Goal: Task Accomplishment & Management: Manage account settings

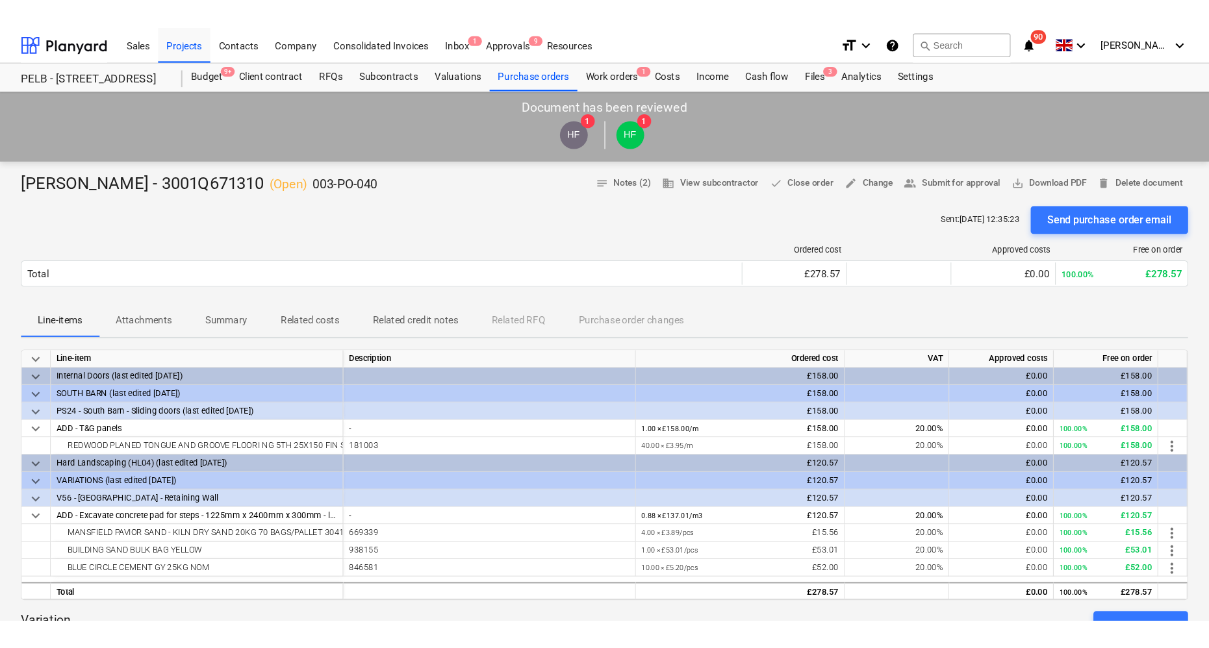
scroll to position [3, 0]
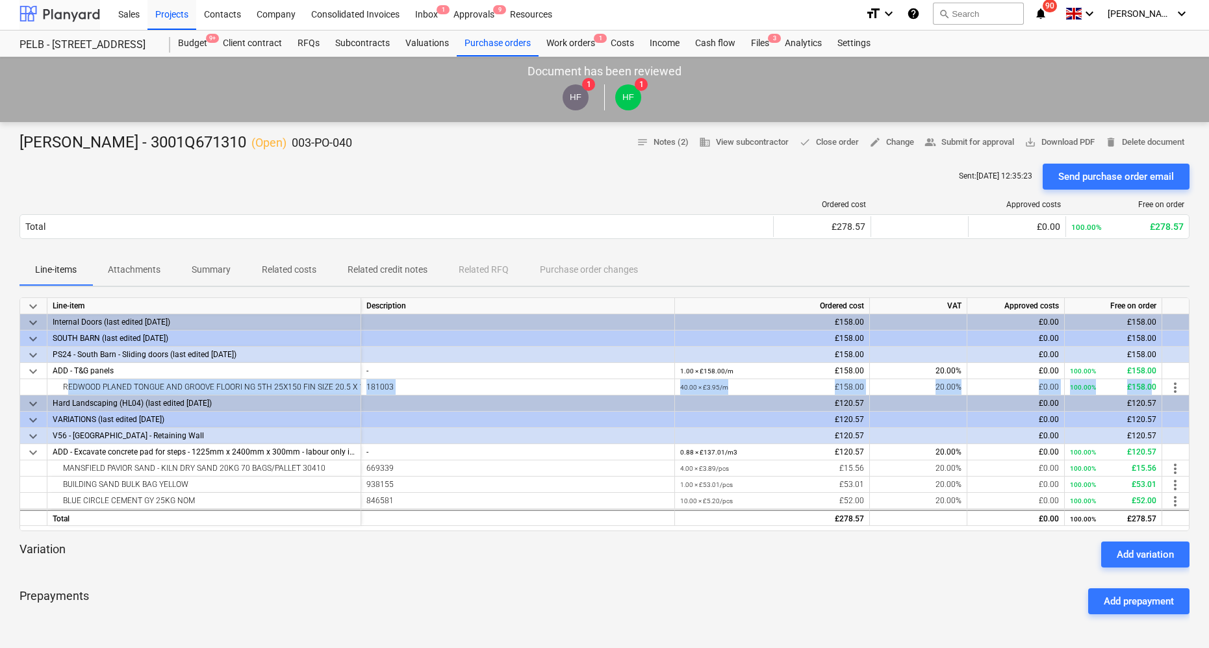
click at [77, 20] on div at bounding box center [59, 13] width 81 height 32
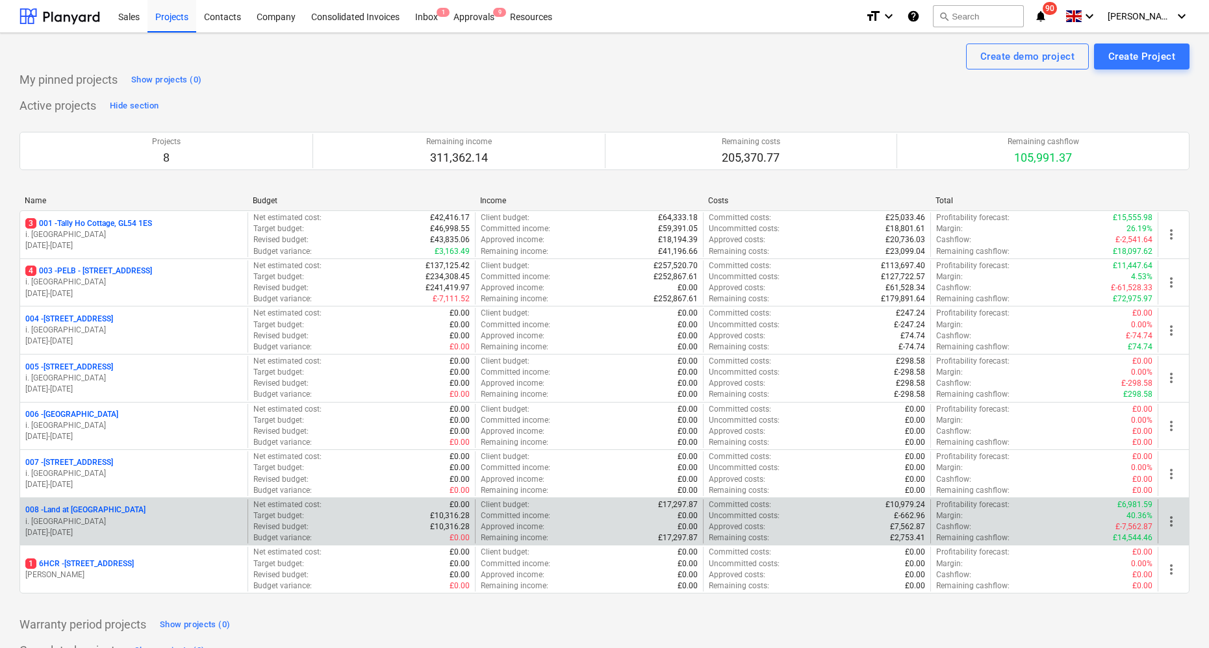
click at [90, 509] on p "008 - Land at [GEOGRAPHIC_DATA]" at bounding box center [85, 510] width 120 height 11
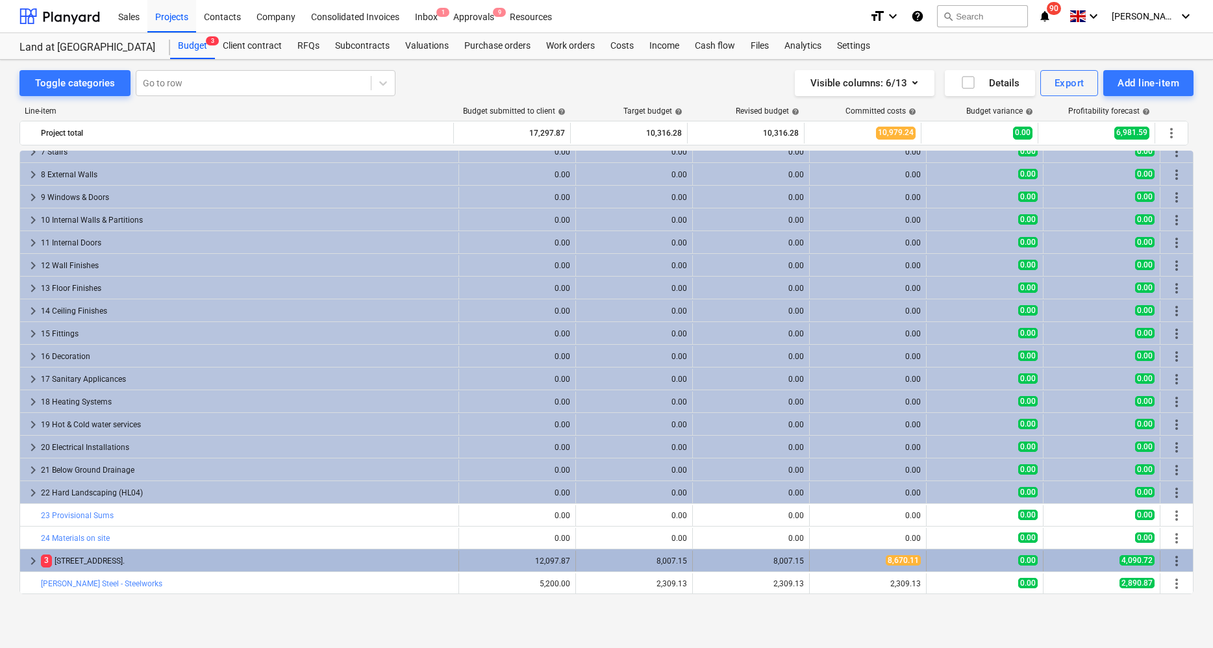
click at [124, 552] on div "[STREET_ADDRESS]." at bounding box center [247, 561] width 413 height 21
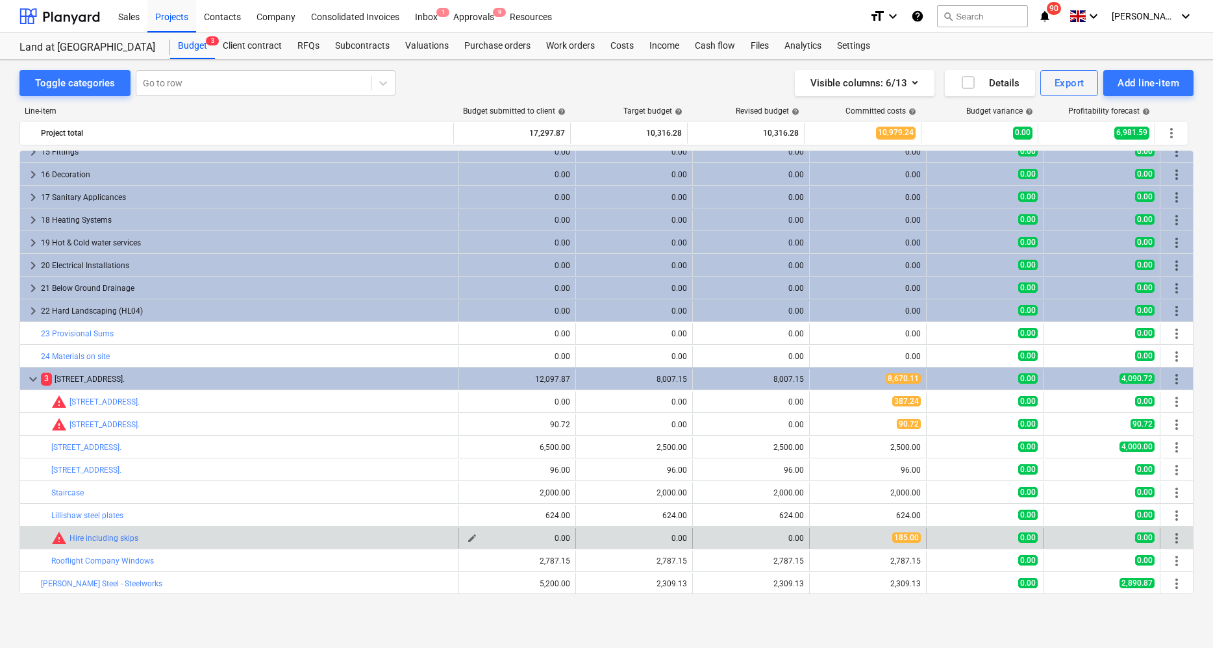
click at [467, 537] on span "edit" at bounding box center [472, 538] width 10 height 10
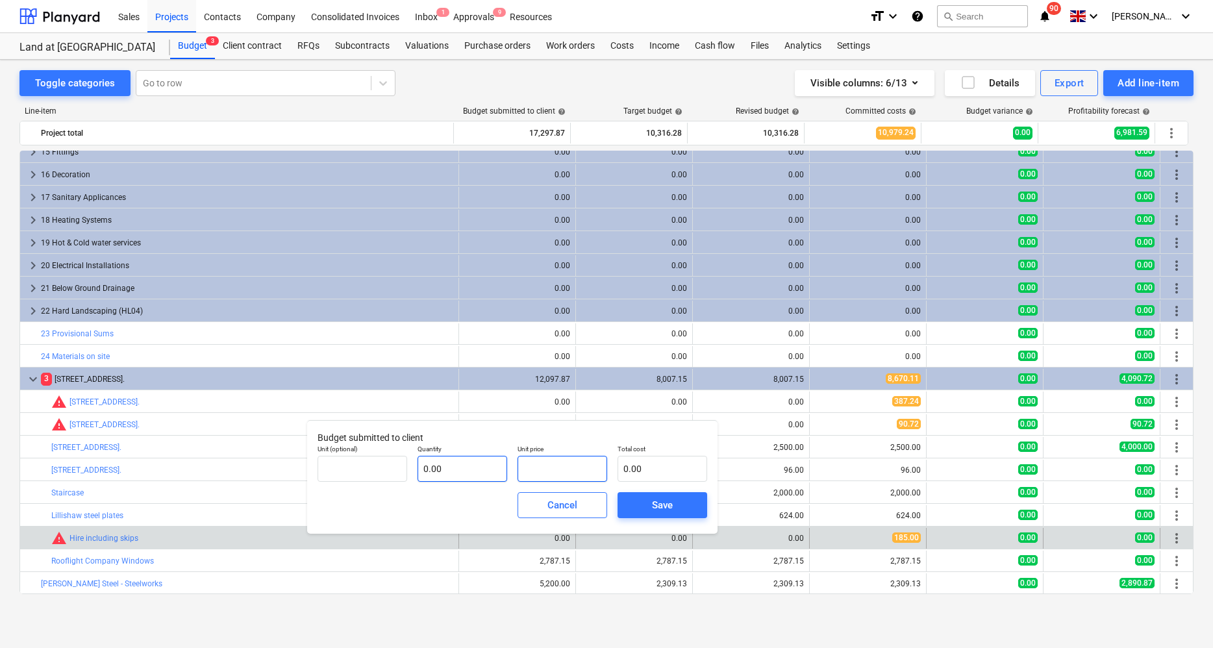
click at [492, 458] on div "Unit (optional) Quantity 0.00 Unit price Total cost 0.00" at bounding box center [512, 463] width 400 height 47
type input "pcs"
type input "1"
type input "1.00"
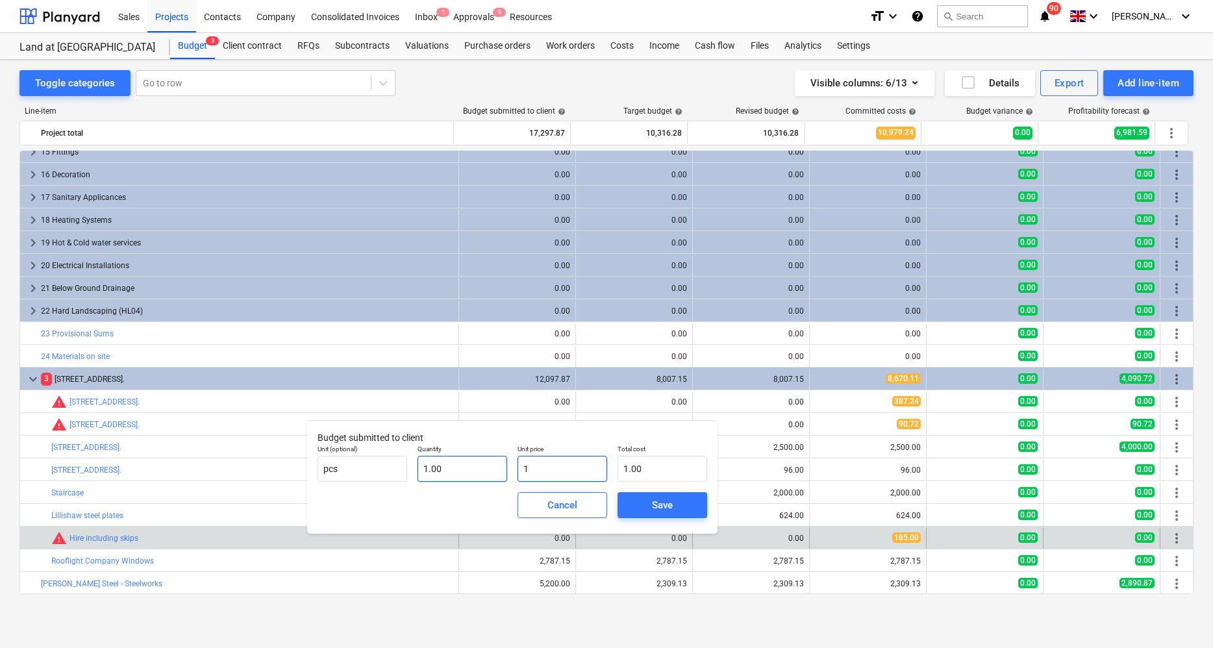
type input "18"
type input "18.00"
type input "185"
type input "185.00"
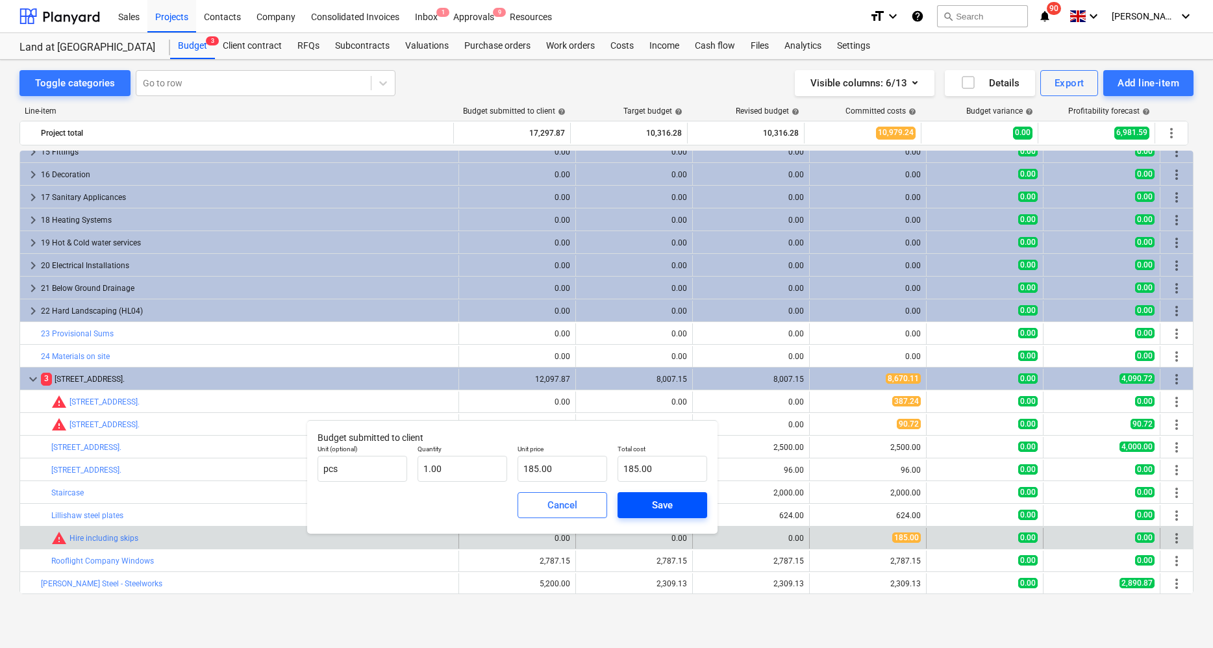
click at [648, 503] on span "Save" at bounding box center [662, 505] width 58 height 17
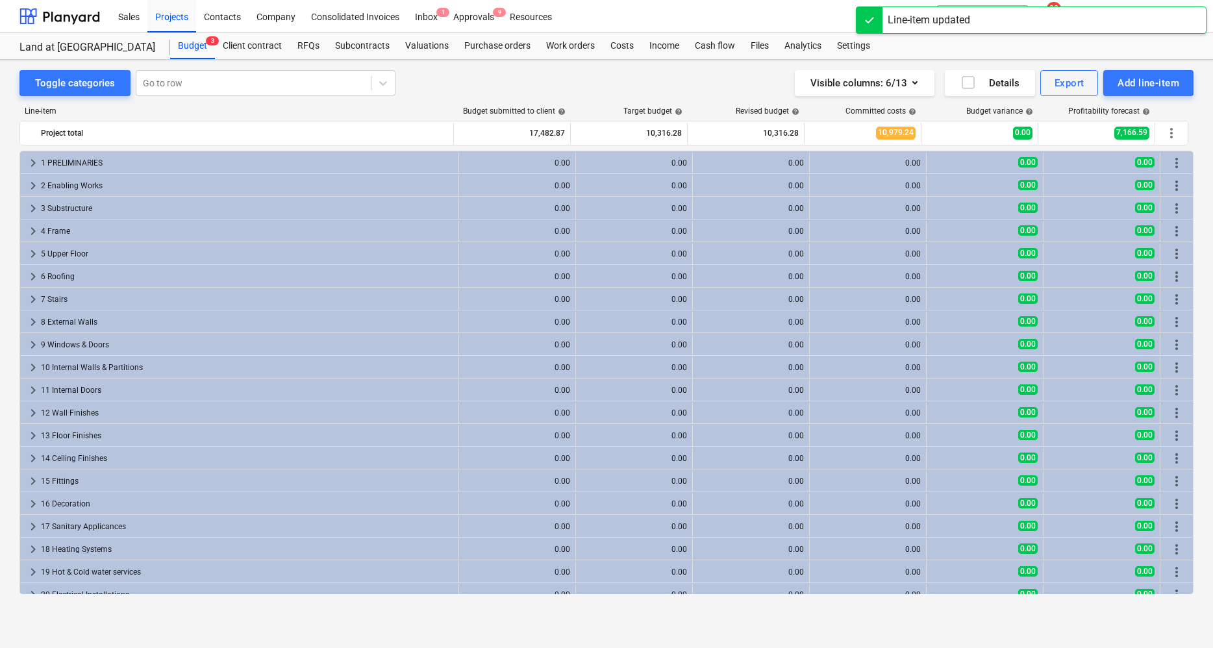
scroll to position [329, 0]
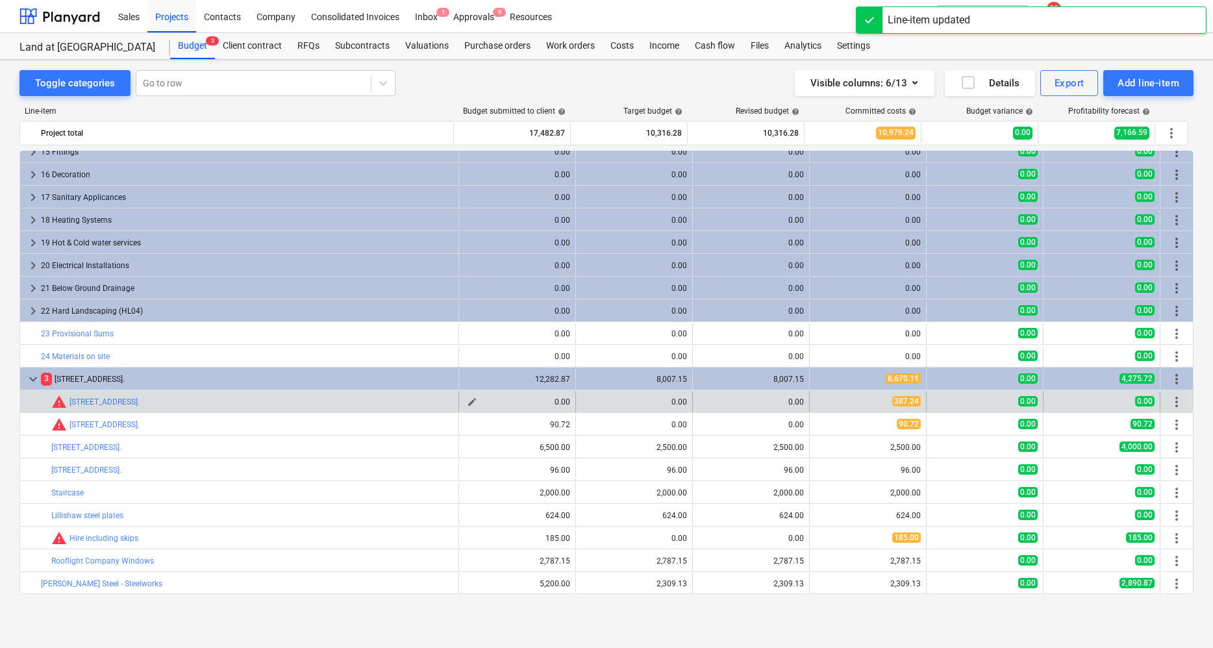
click at [547, 400] on div "0.00" at bounding box center [517, 402] width 106 height 9
click at [468, 400] on span "edit" at bounding box center [472, 402] width 10 height 10
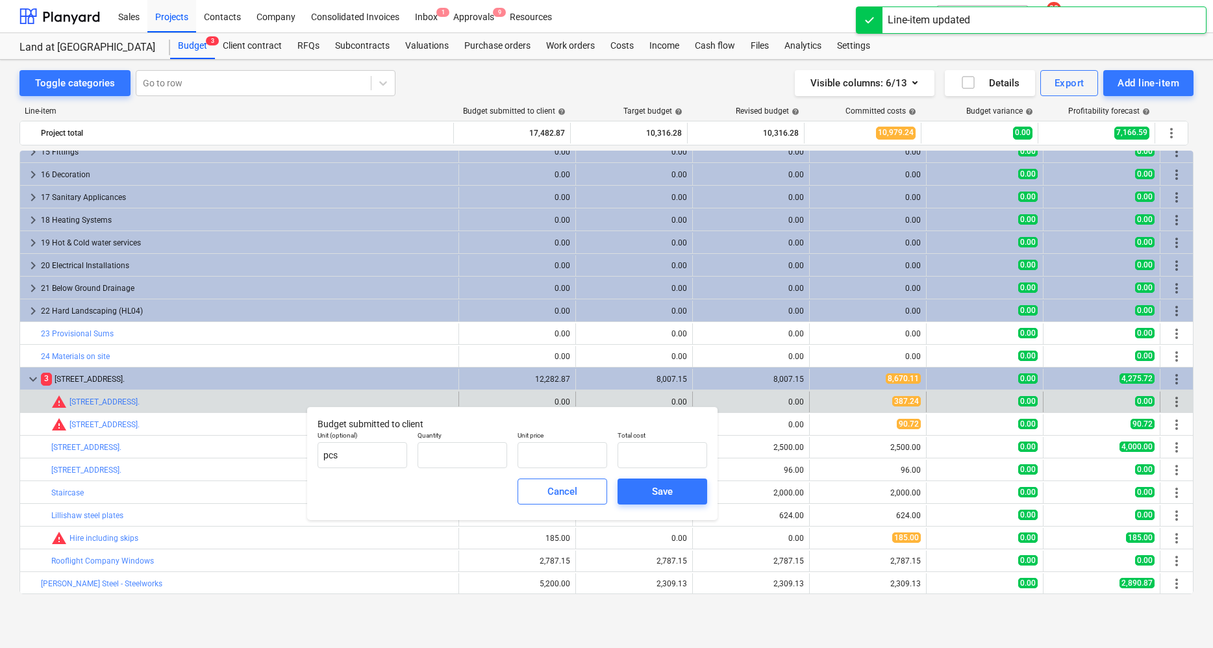
type input "0.00"
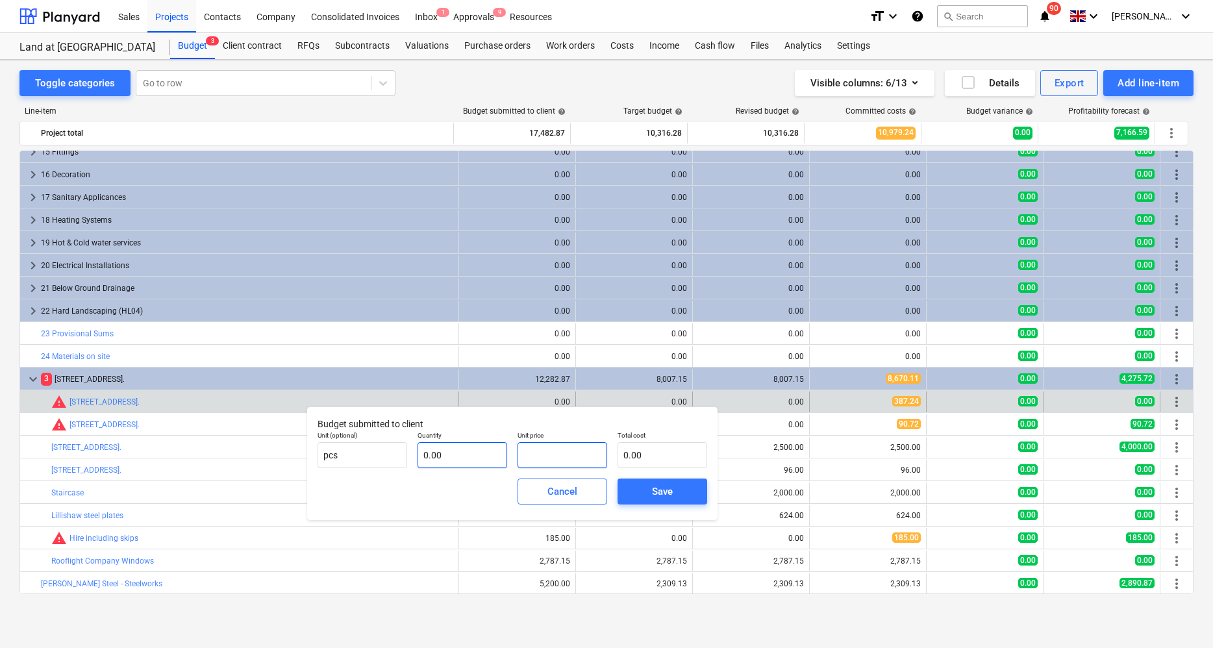
drag, startPoint x: 538, startPoint y: 459, endPoint x: 500, endPoint y: 450, distance: 39.4
click at [501, 451] on div "Unit (optional) pcs Quantity 0.00 Unit price Total cost 0.00" at bounding box center [512, 449] width 400 height 47
type input "387.24"
click at [655, 499] on div "Save" at bounding box center [662, 491] width 21 height 17
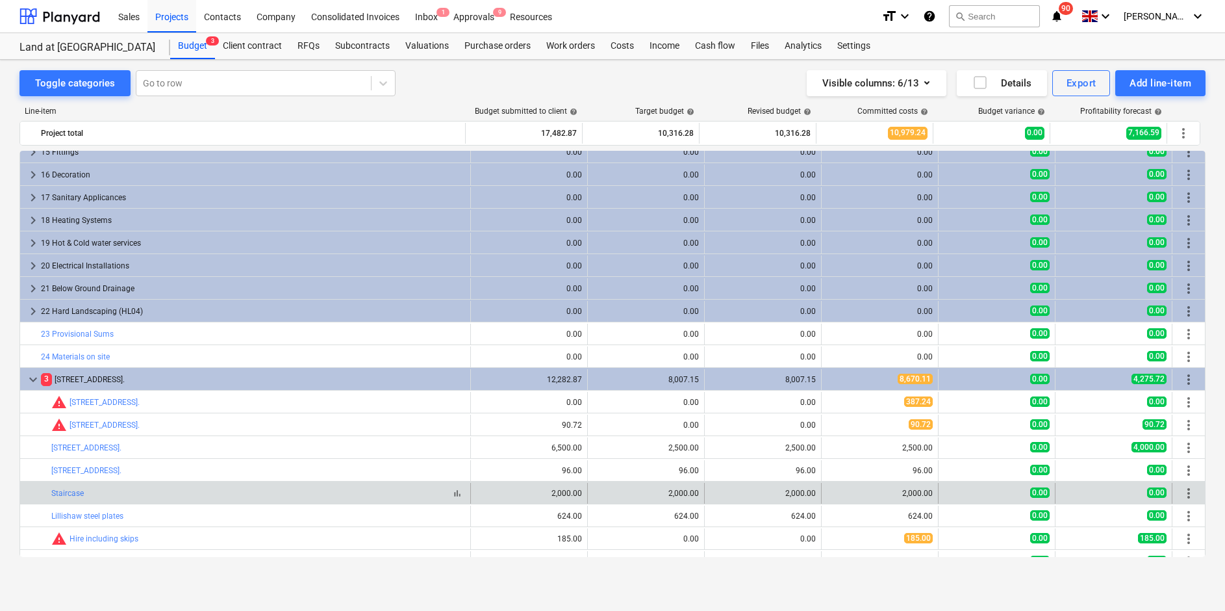
click at [452, 492] on span "bar_chart" at bounding box center [457, 493] width 10 height 10
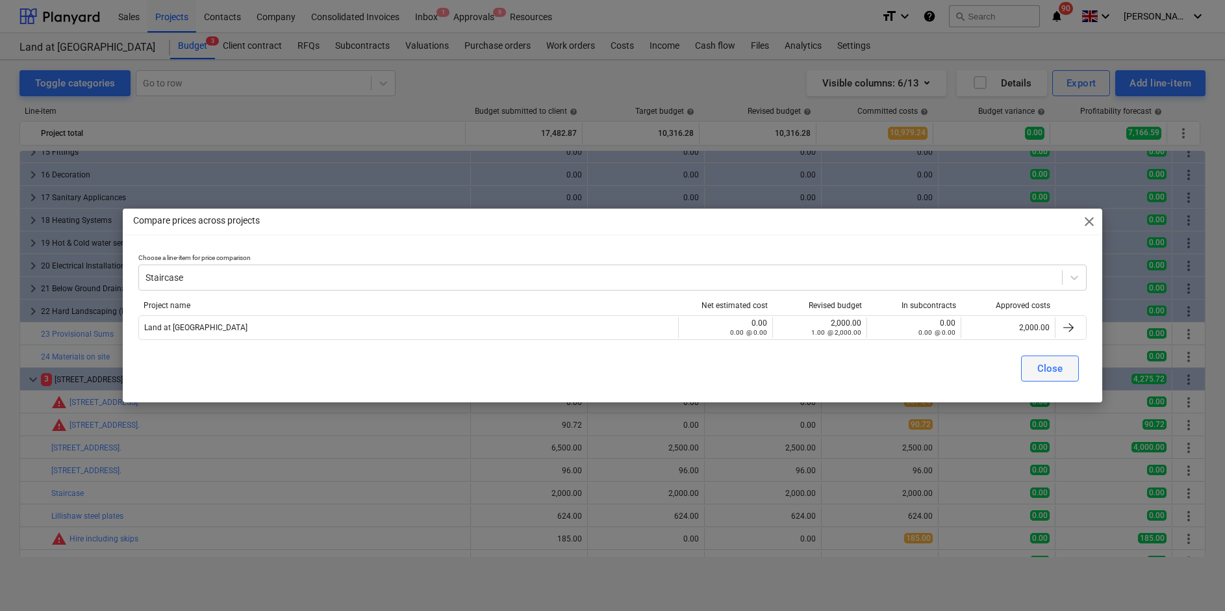
click at [1037, 368] on span "Close" at bounding box center [1049, 368] width 25 height 17
